Goal: Use online tool/utility: Utilize a website feature to perform a specific function

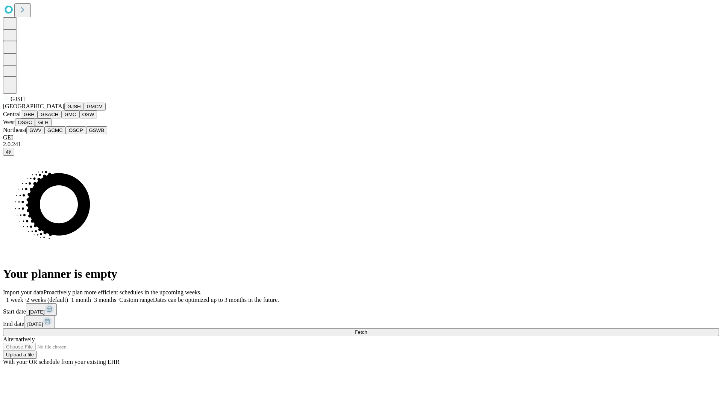
click at [64, 110] on button "GJSH" at bounding box center [74, 107] width 20 height 8
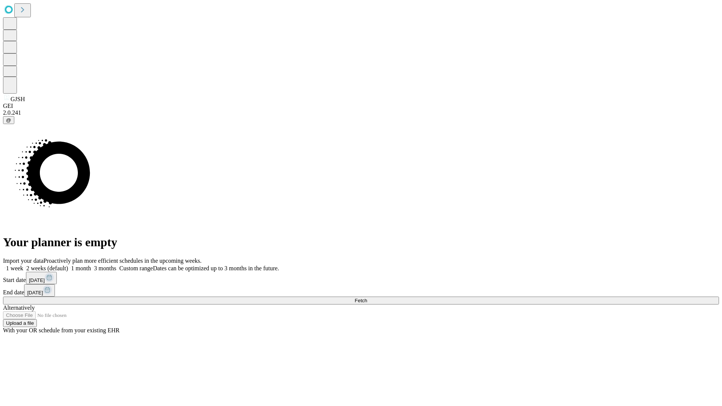
click at [23, 265] on label "1 week" at bounding box center [13, 268] width 20 height 6
click at [367, 298] on span "Fetch" at bounding box center [360, 301] width 12 height 6
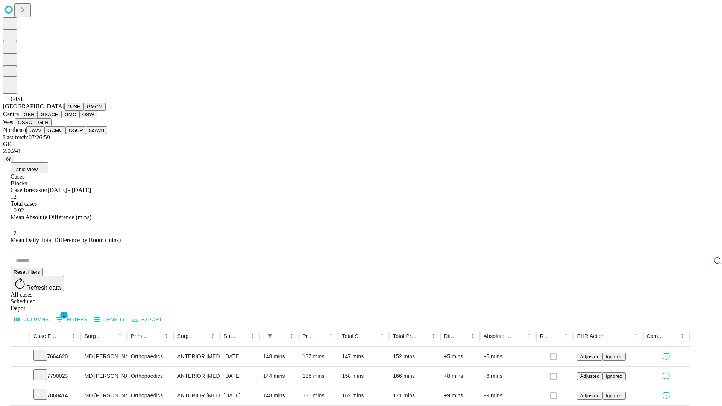
click at [84, 110] on button "GMCM" at bounding box center [95, 107] width 22 height 8
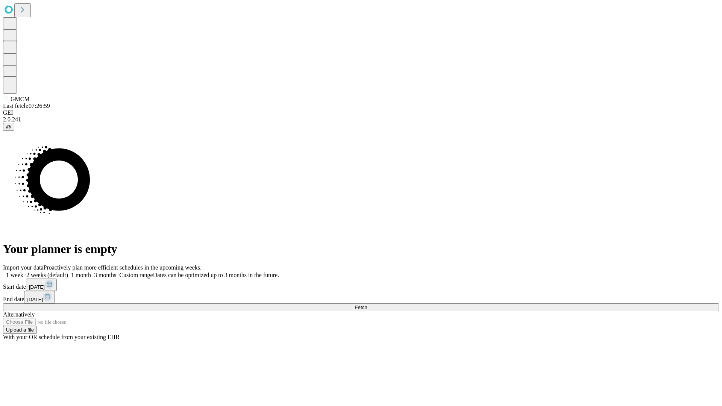
click at [23, 272] on label "1 week" at bounding box center [13, 275] width 20 height 6
click at [367, 304] on span "Fetch" at bounding box center [360, 307] width 12 height 6
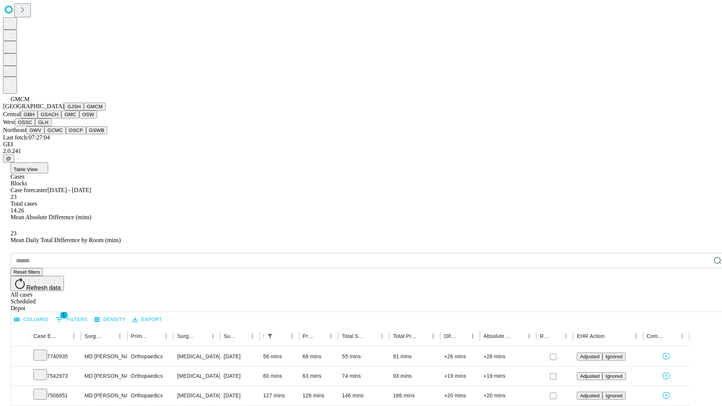
click at [38, 118] on button "GBH" at bounding box center [29, 114] width 17 height 8
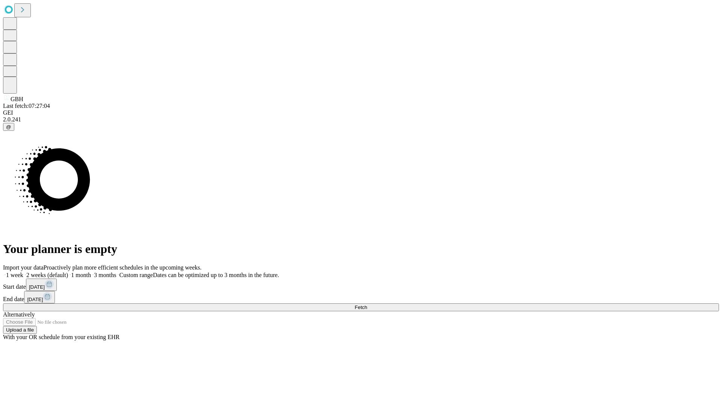
click at [23, 272] on label "1 week" at bounding box center [13, 275] width 20 height 6
click at [367, 304] on span "Fetch" at bounding box center [360, 307] width 12 height 6
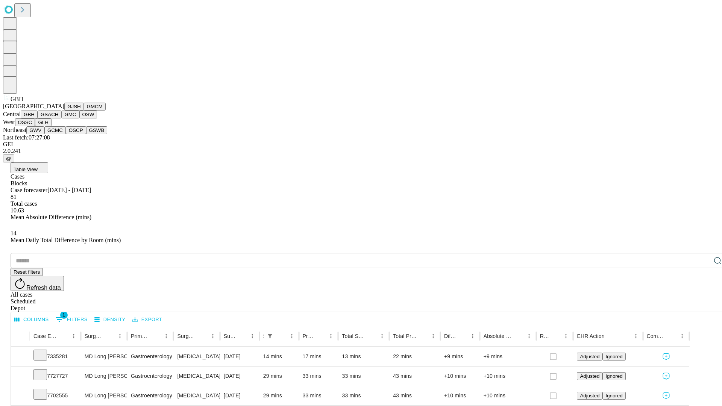
click at [58, 118] on button "GSACH" at bounding box center [50, 114] width 24 height 8
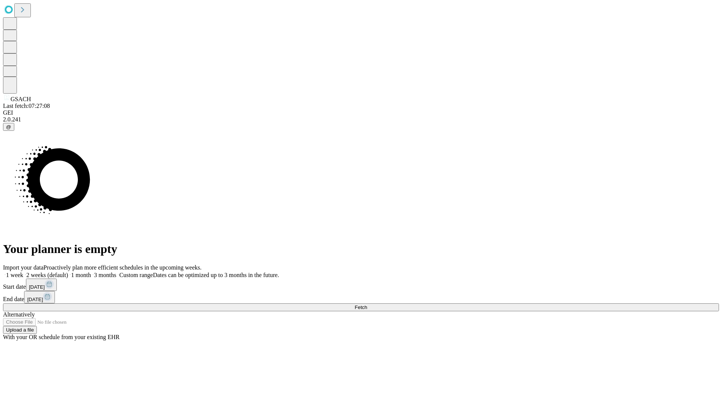
click at [23, 272] on label "1 week" at bounding box center [13, 275] width 20 height 6
click at [367, 304] on span "Fetch" at bounding box center [360, 307] width 12 height 6
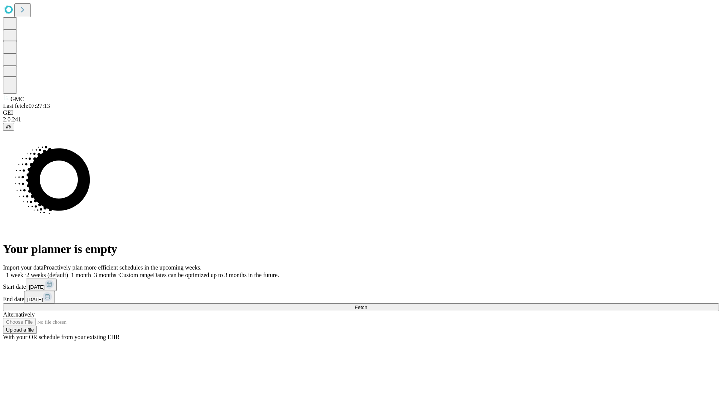
click at [23, 272] on label "1 week" at bounding box center [13, 275] width 20 height 6
click at [367, 304] on span "Fetch" at bounding box center [360, 307] width 12 height 6
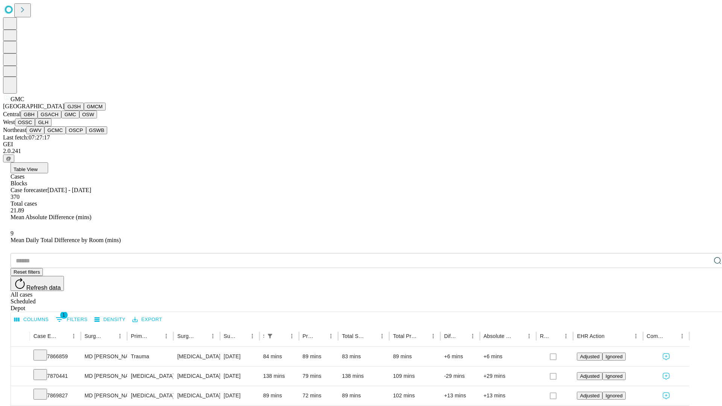
click at [79, 118] on button "OSW" at bounding box center [88, 114] width 18 height 8
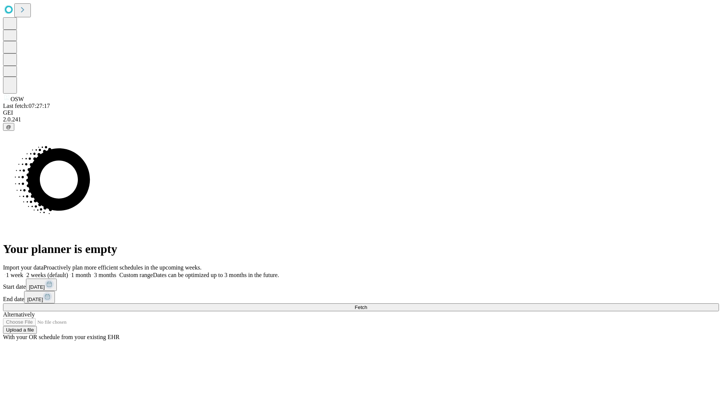
click at [23, 272] on label "1 week" at bounding box center [13, 275] width 20 height 6
click at [367, 304] on span "Fetch" at bounding box center [360, 307] width 12 height 6
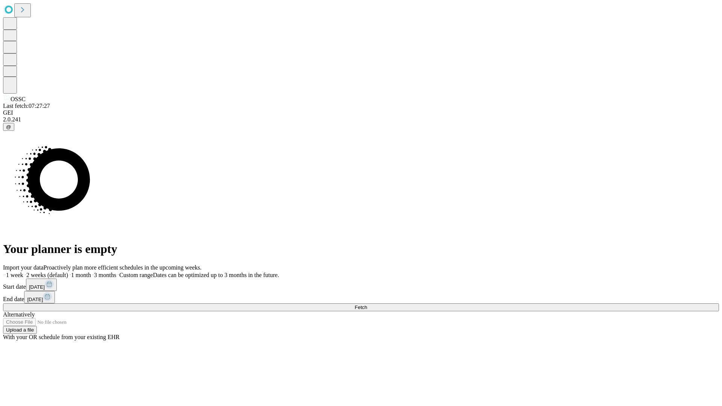
click at [23, 272] on label "1 week" at bounding box center [13, 275] width 20 height 6
click at [367, 304] on span "Fetch" at bounding box center [360, 307] width 12 height 6
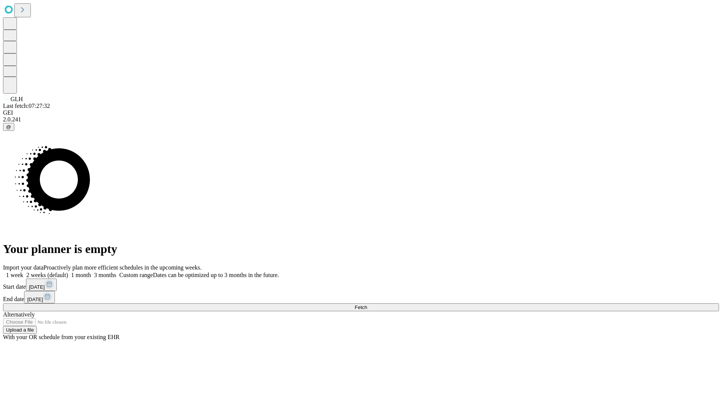
click at [23, 272] on label "1 week" at bounding box center [13, 275] width 20 height 6
click at [367, 304] on span "Fetch" at bounding box center [360, 307] width 12 height 6
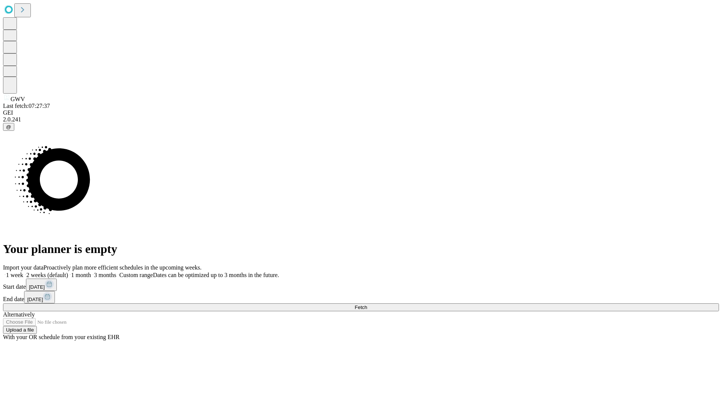
click at [367, 304] on span "Fetch" at bounding box center [360, 307] width 12 height 6
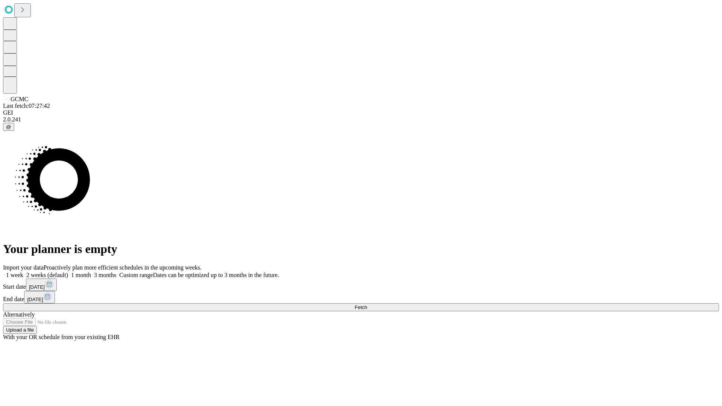
click at [23, 272] on label "1 week" at bounding box center [13, 275] width 20 height 6
click at [367, 304] on span "Fetch" at bounding box center [360, 307] width 12 height 6
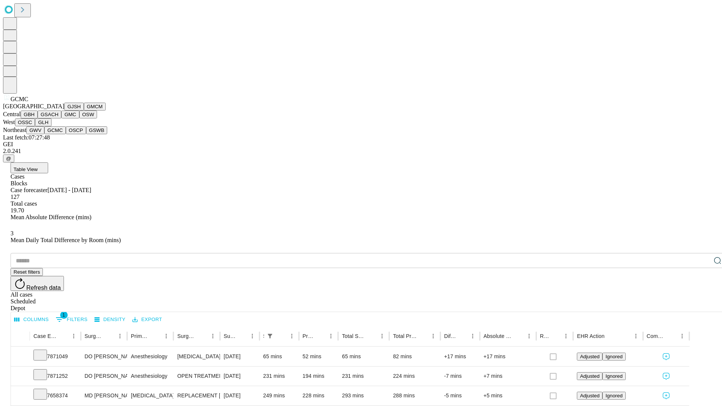
click at [66, 134] on button "OSCP" at bounding box center [76, 130] width 20 height 8
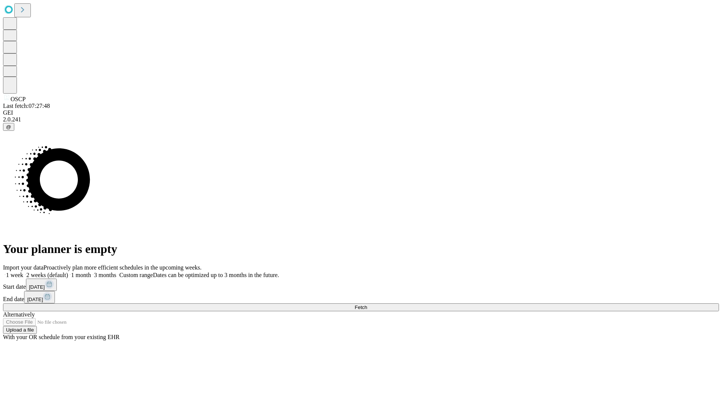
click at [23, 272] on label "1 week" at bounding box center [13, 275] width 20 height 6
click at [367, 304] on span "Fetch" at bounding box center [360, 307] width 12 height 6
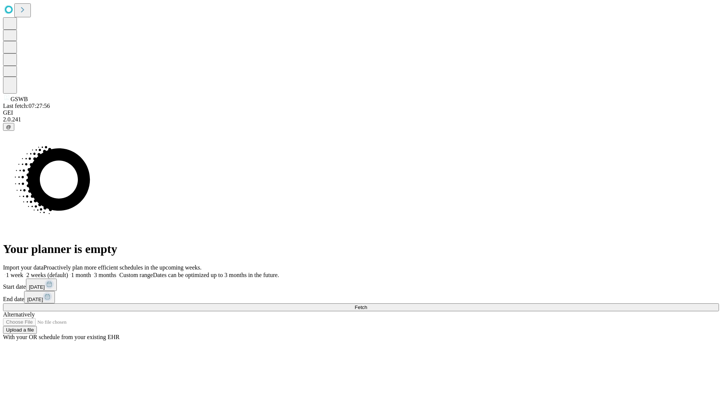
click at [23, 272] on label "1 week" at bounding box center [13, 275] width 20 height 6
click at [367, 304] on span "Fetch" at bounding box center [360, 307] width 12 height 6
